Goal: Information Seeking & Learning: Learn about a topic

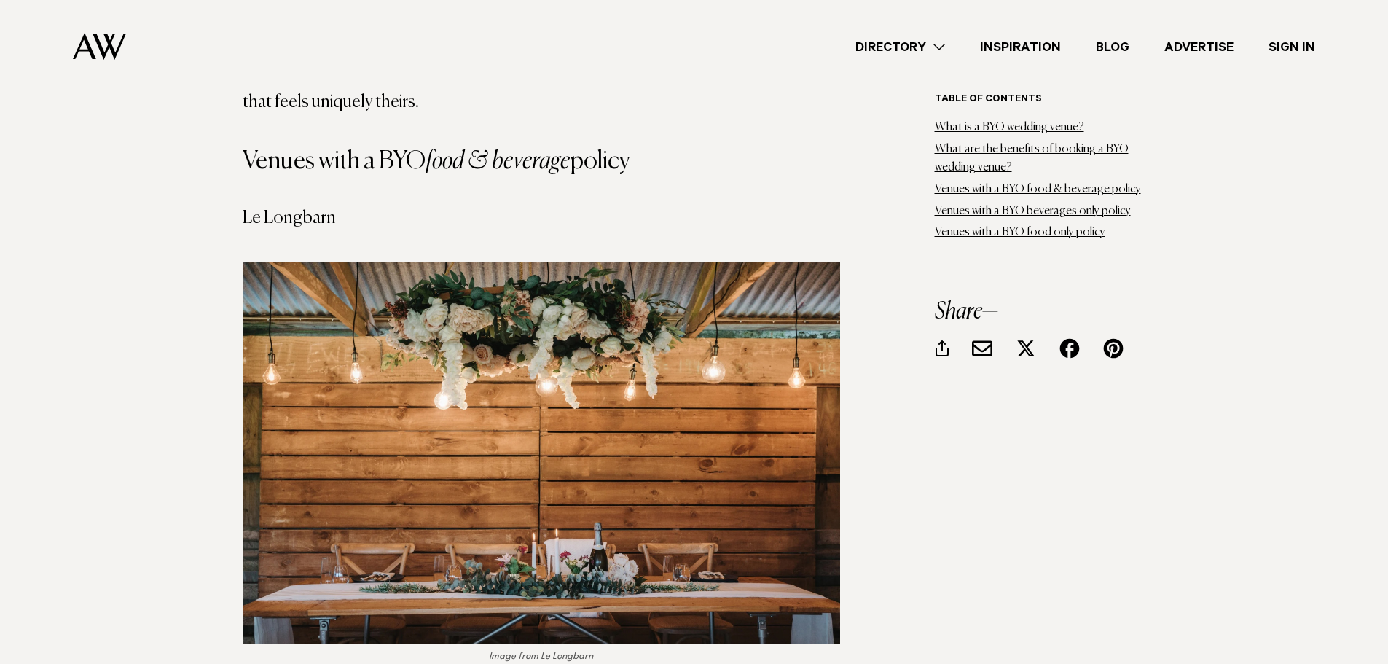
scroll to position [2331, 0]
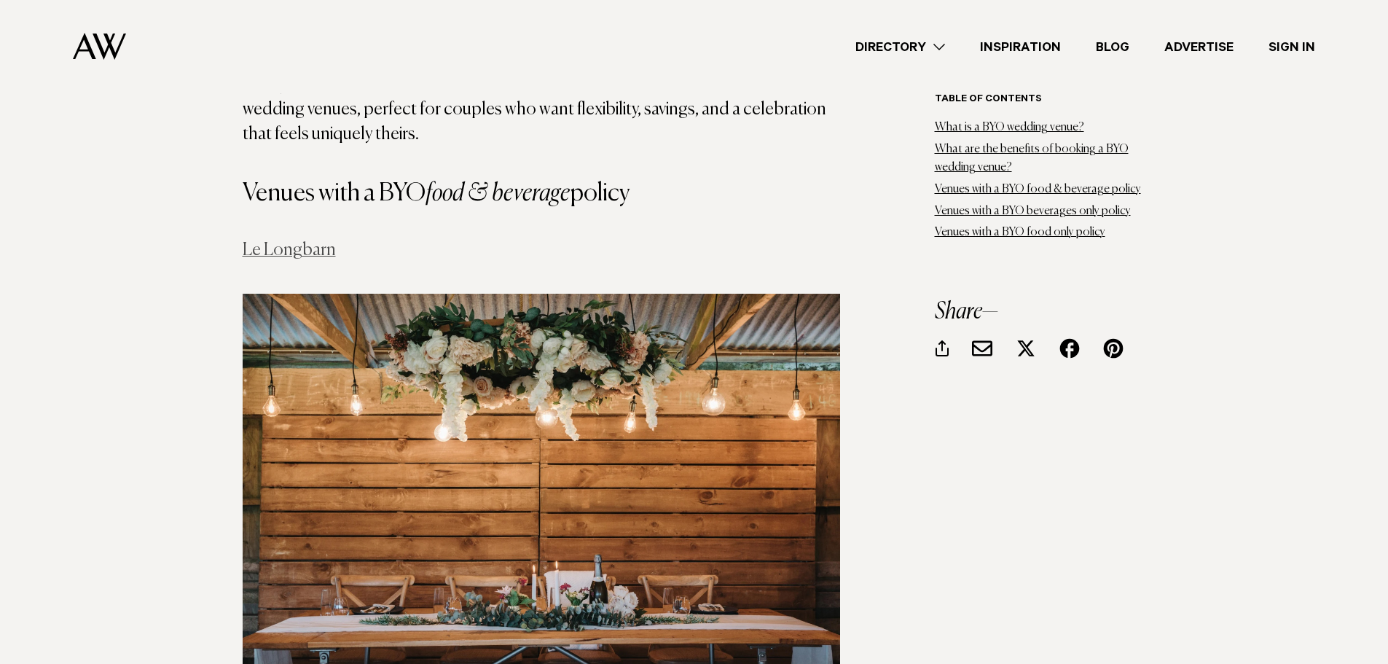
click at [278, 241] on link "Le Longbarn" at bounding box center [289, 249] width 93 height 17
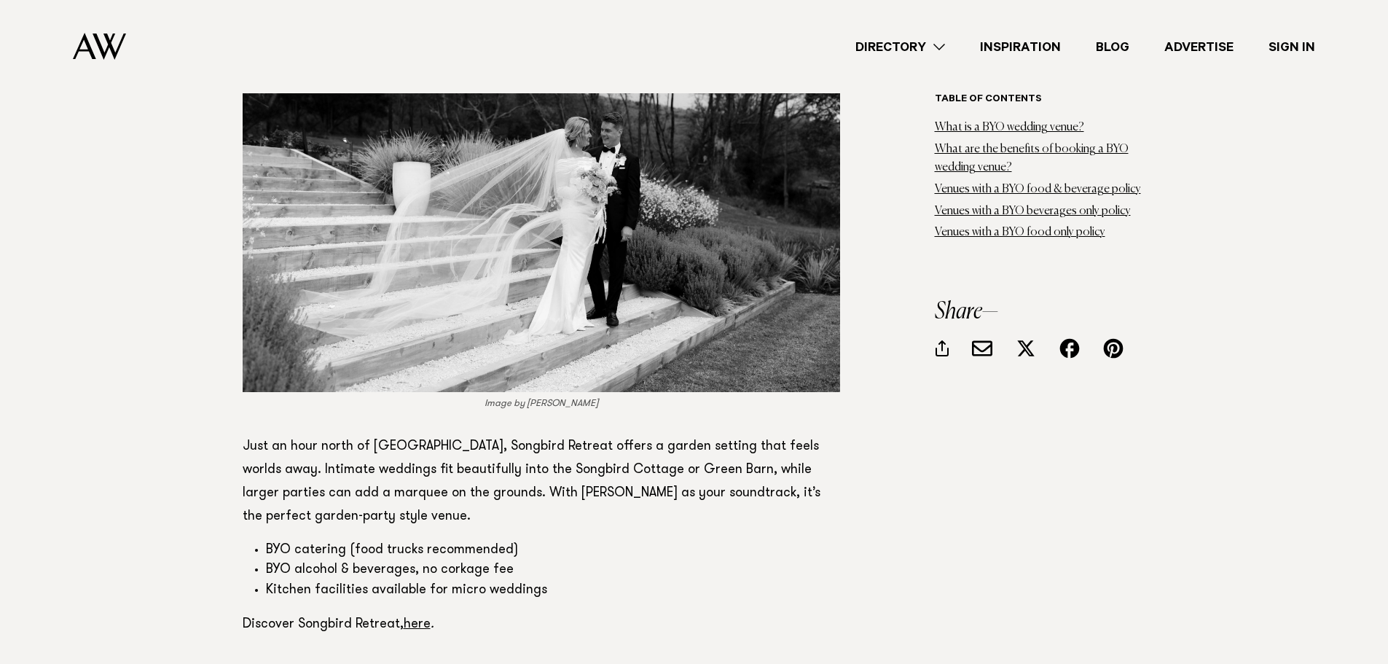
scroll to position [4444, 0]
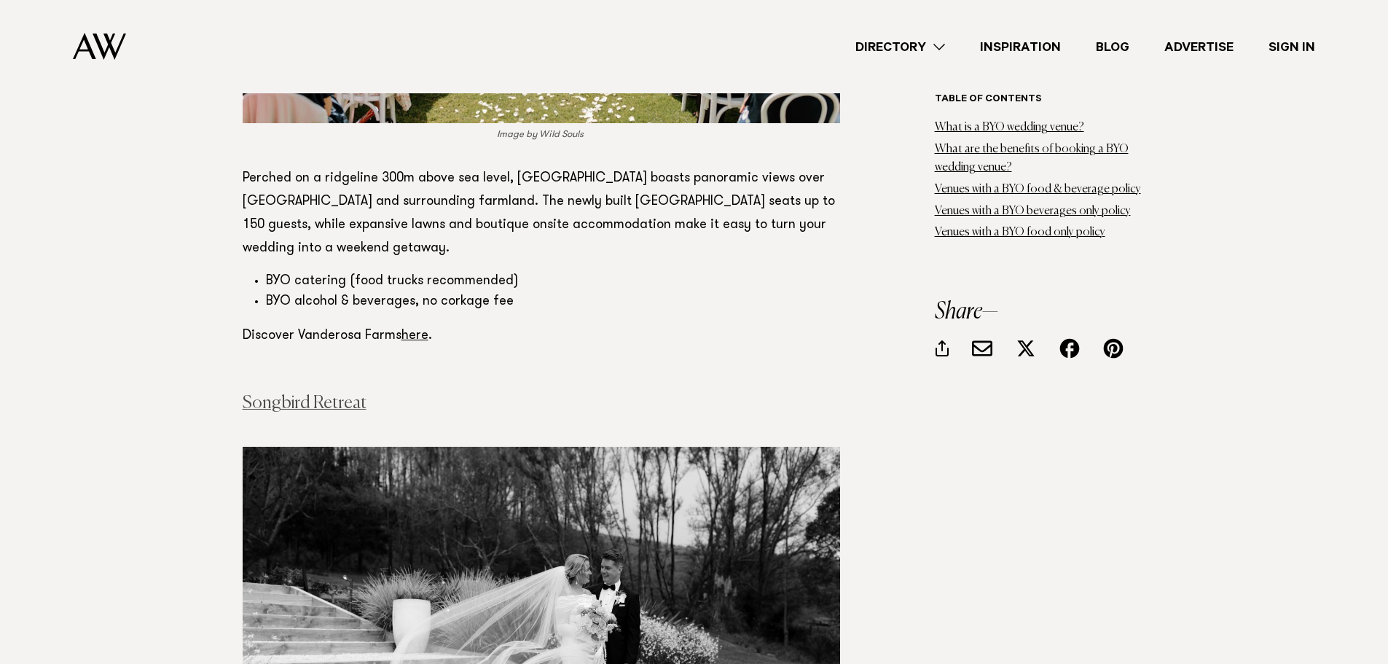
click at [250, 394] on link "Songbird Retreat" at bounding box center [305, 402] width 124 height 17
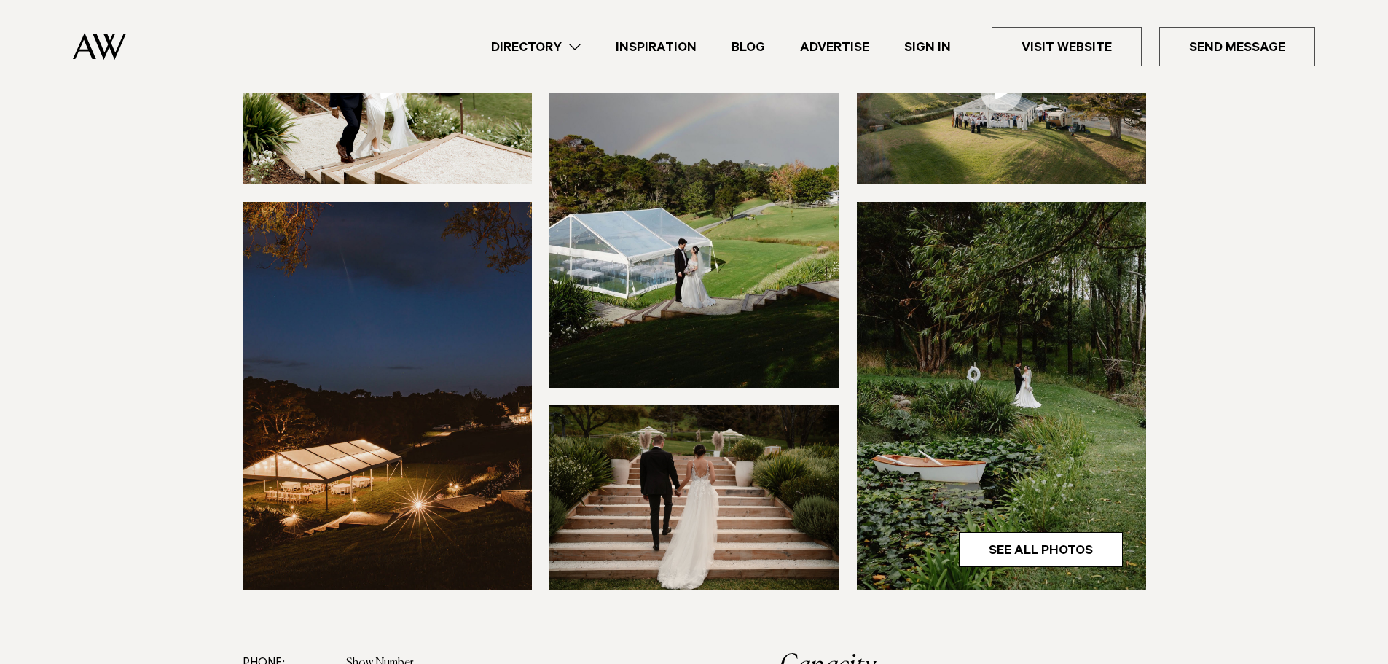
scroll to position [364, 0]
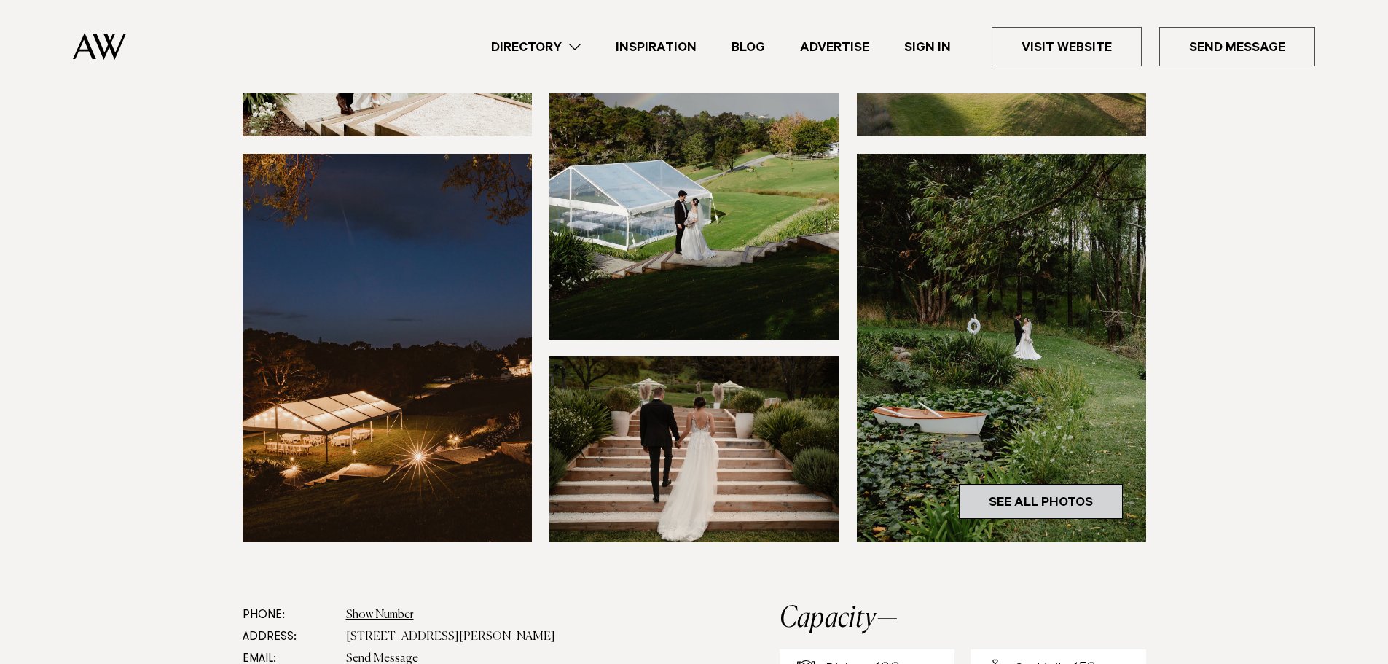
click at [976, 509] on link "See All Photos" at bounding box center [1041, 501] width 164 height 35
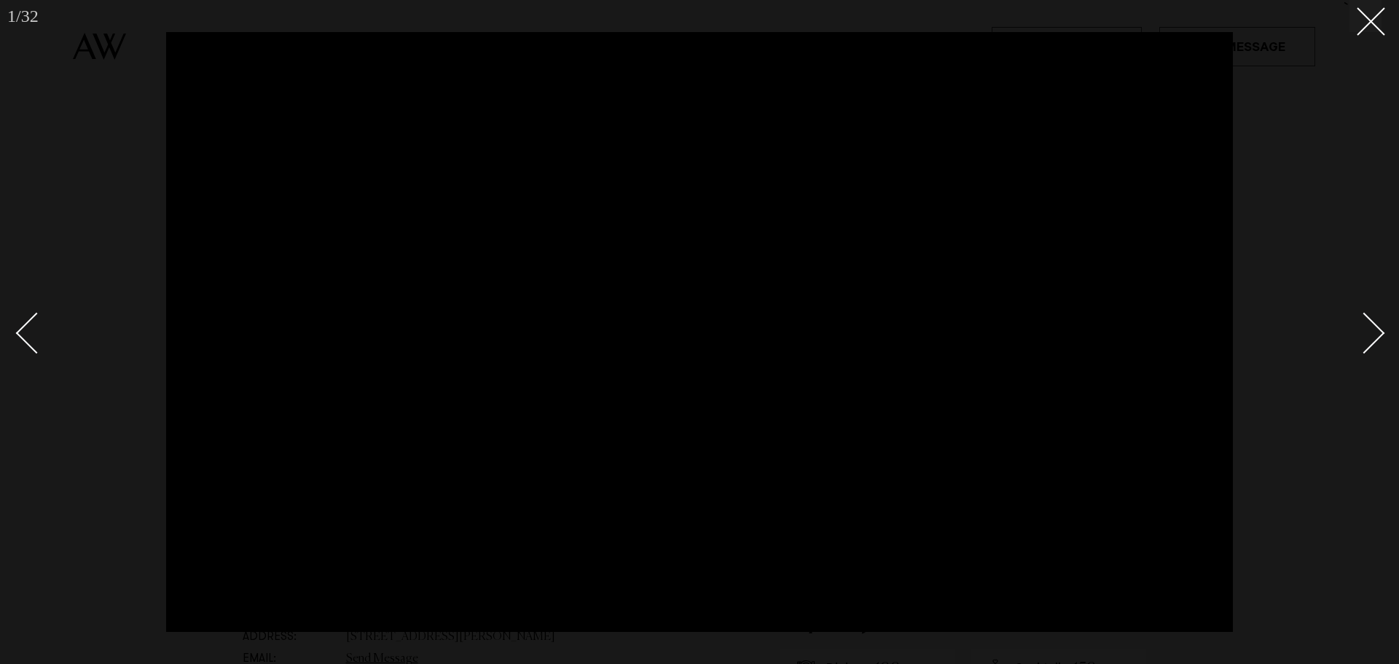
click at [1366, 328] on div "Next slide" at bounding box center [1365, 333] width 42 height 42
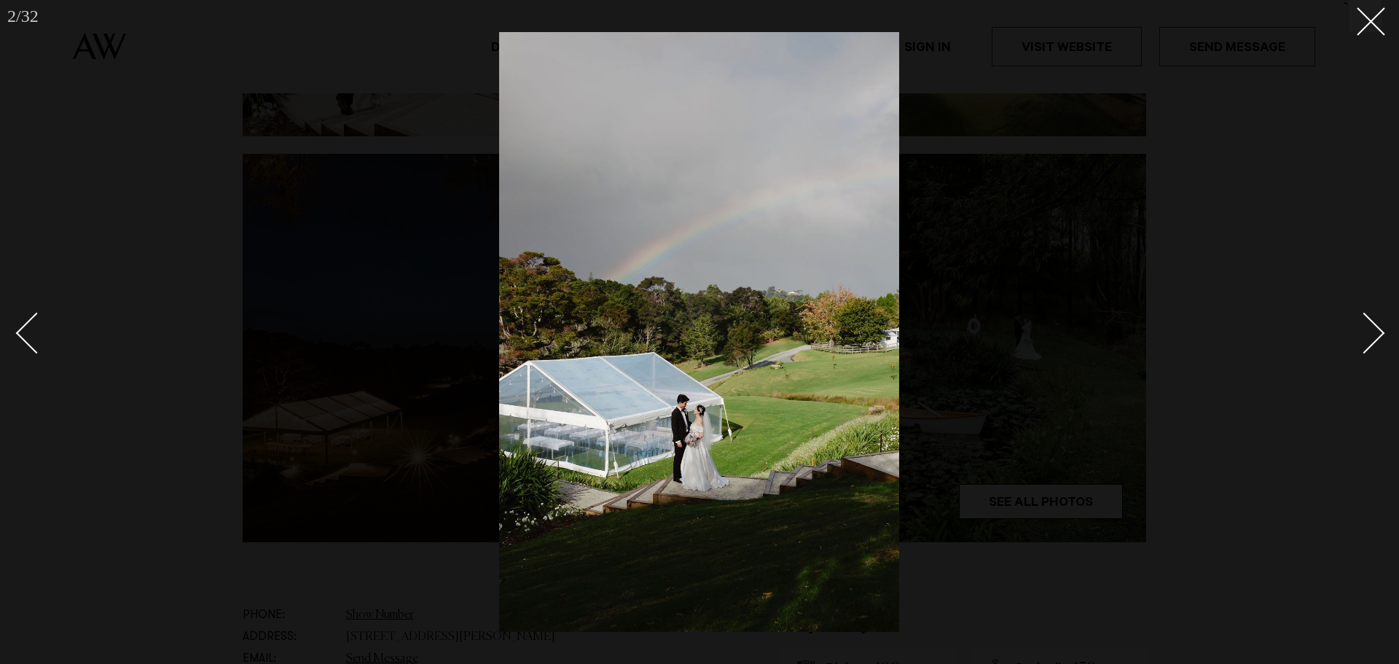
click at [1366, 328] on div "Next slide" at bounding box center [1365, 333] width 42 height 42
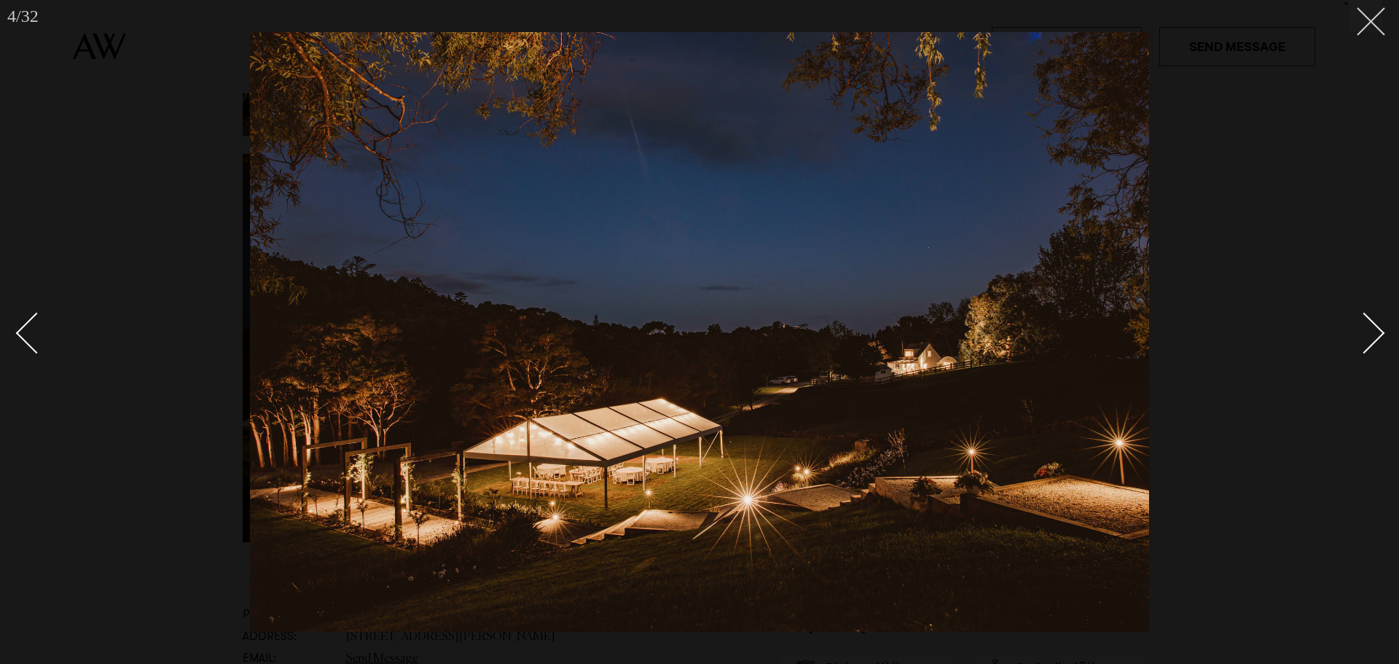
click at [1371, 19] on icon at bounding box center [1365, 15] width 17 height 17
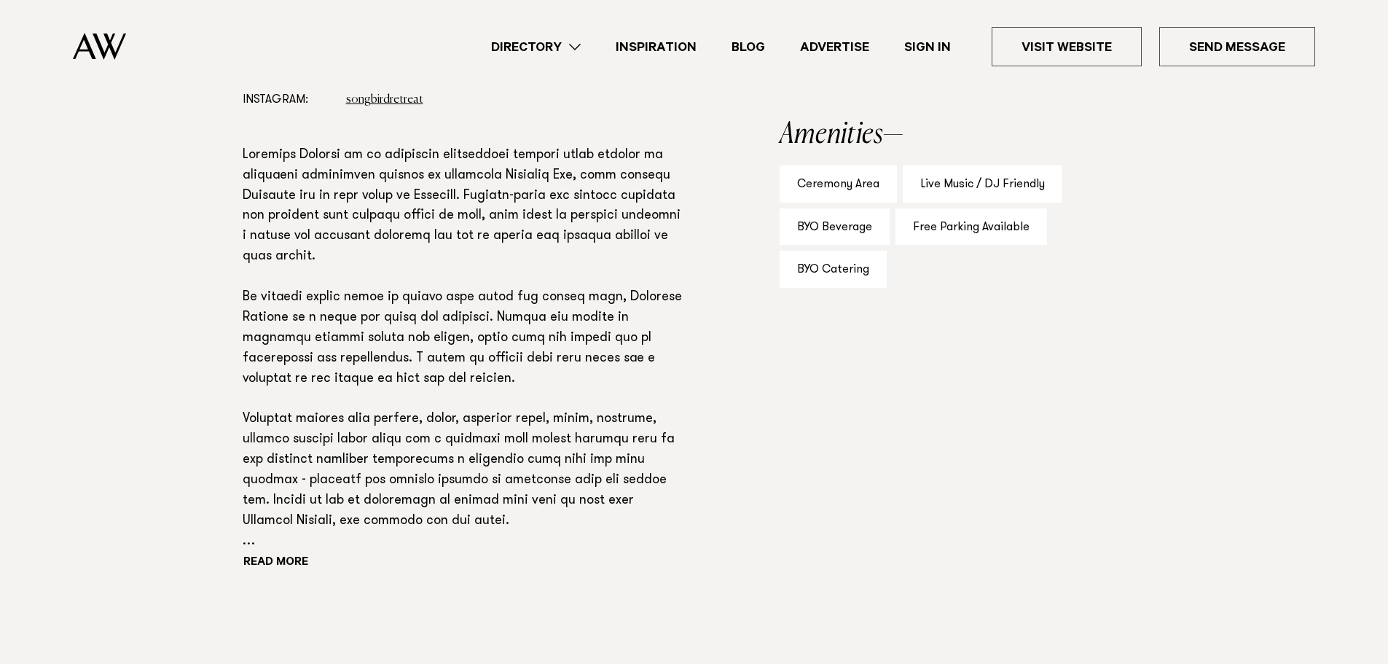
scroll to position [1020, 0]
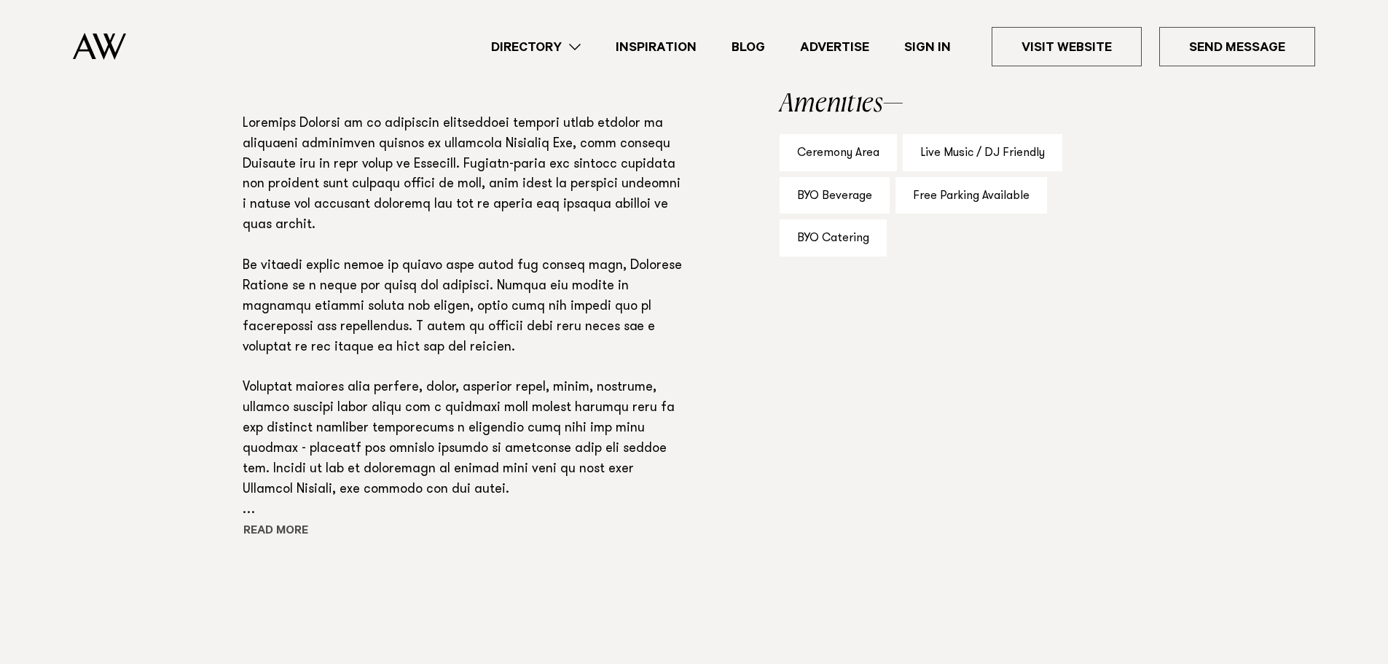
click at [293, 530] on button "Read more" at bounding box center [308, 532] width 131 height 22
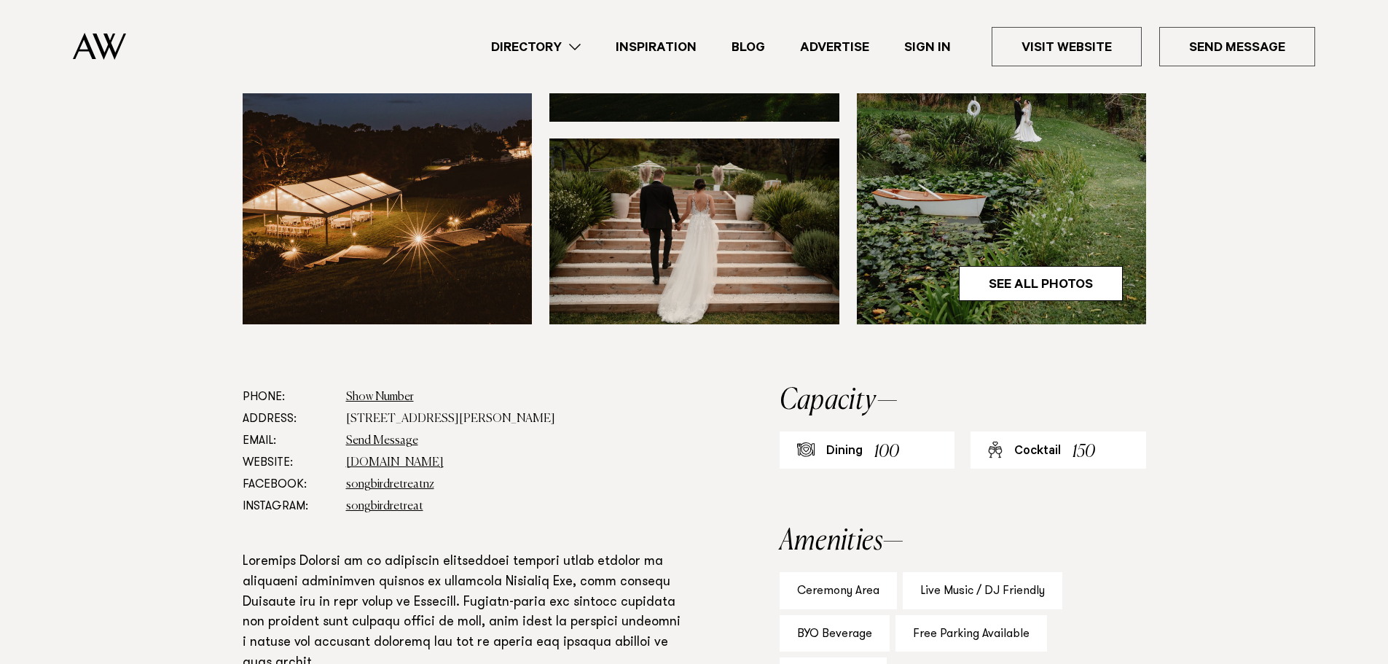
scroll to position [583, 0]
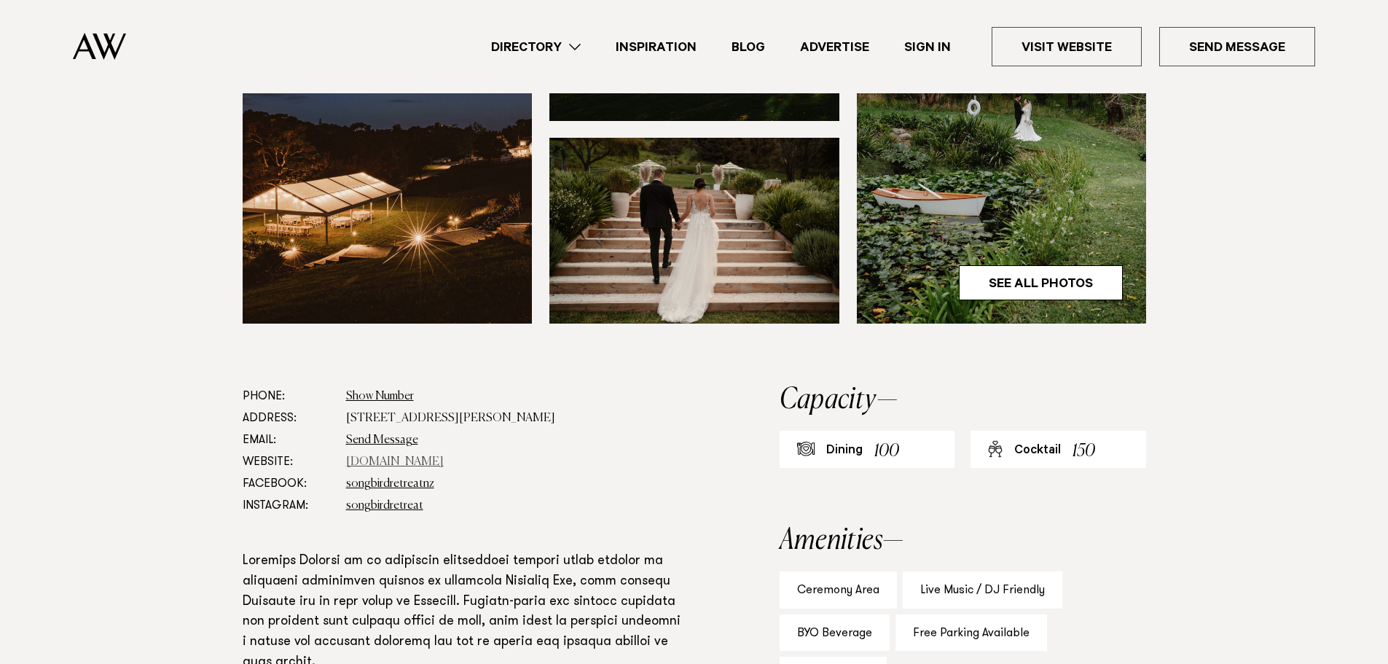
click at [383, 460] on link "www.songbirdretreat.co.nz" at bounding box center [395, 462] width 98 height 12
